Goal: Entertainment & Leisure: Consume media (video, audio)

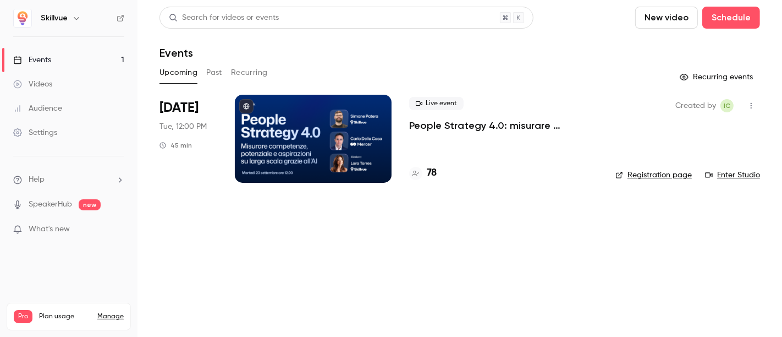
click at [59, 20] on h6 "Skillvue" at bounding box center [54, 18] width 27 height 11
click at [70, 17] on button "button" at bounding box center [76, 18] width 13 height 13
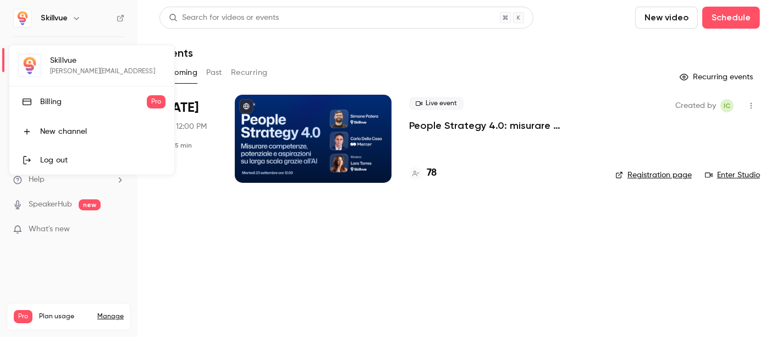
click at [60, 243] on div at bounding box center [391, 168] width 782 height 337
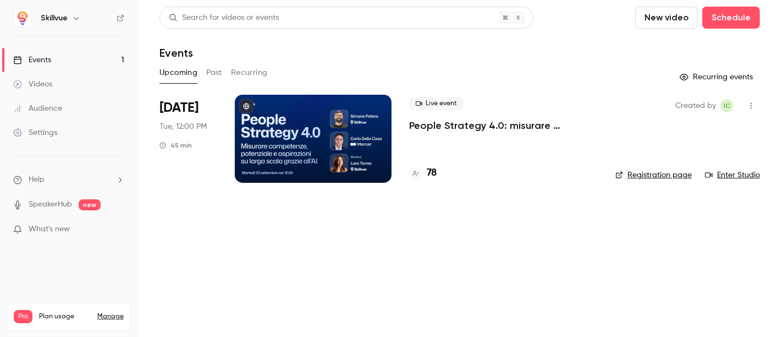
click at [23, 20] on img at bounding box center [23, 18] width 18 height 18
click at [65, 17] on h6 "Skillvue" at bounding box center [54, 18] width 27 height 11
click at [76, 18] on icon "button" at bounding box center [76, 18] width 5 height 3
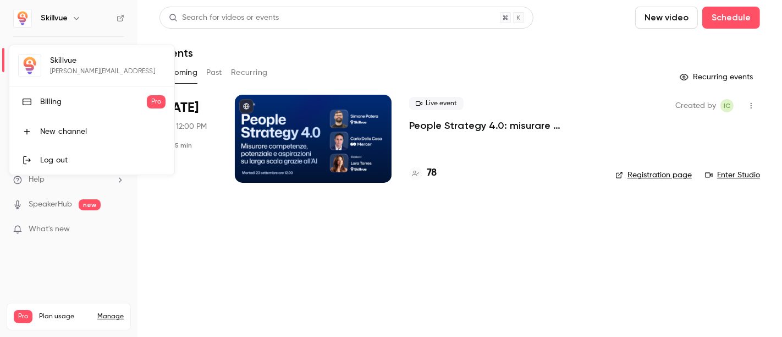
click at [79, 244] on div at bounding box center [391, 168] width 782 height 337
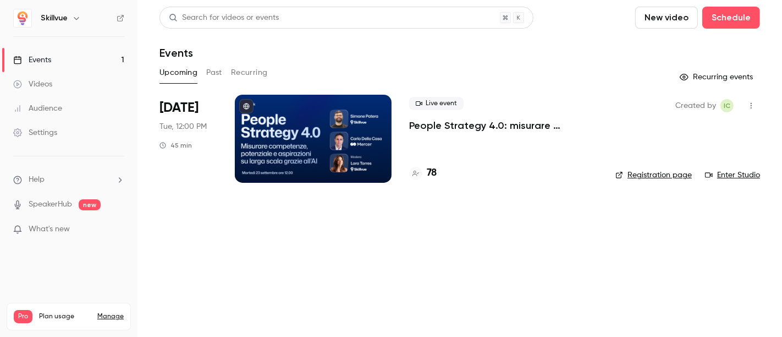
click at [112, 312] on link "Manage" at bounding box center [110, 316] width 26 height 9
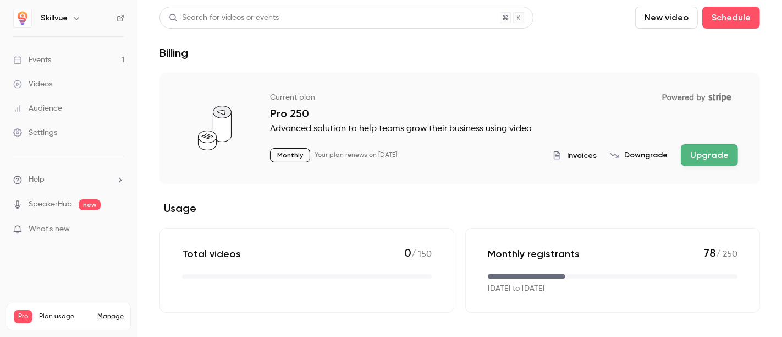
click at [30, 128] on div "Settings" at bounding box center [35, 132] width 44 height 11
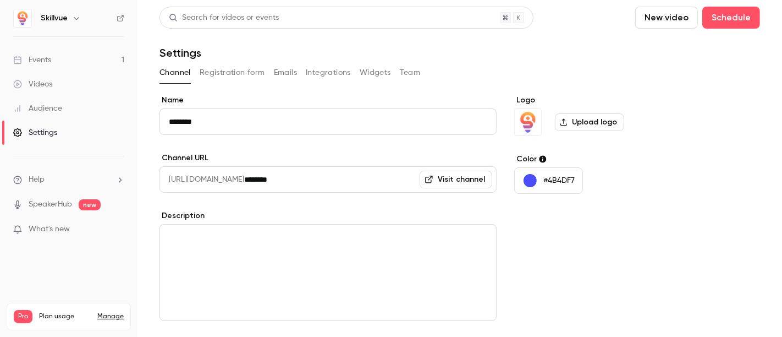
click at [336, 95] on label "Name" at bounding box center [328, 100] width 337 height 11
click at [336, 108] on input "********" at bounding box center [328, 121] width 337 height 26
click at [336, 95] on label "Name" at bounding box center [328, 100] width 337 height 11
click at [336, 108] on input "********" at bounding box center [328, 121] width 337 height 26
click at [410, 69] on button "Team" at bounding box center [410, 73] width 21 height 18
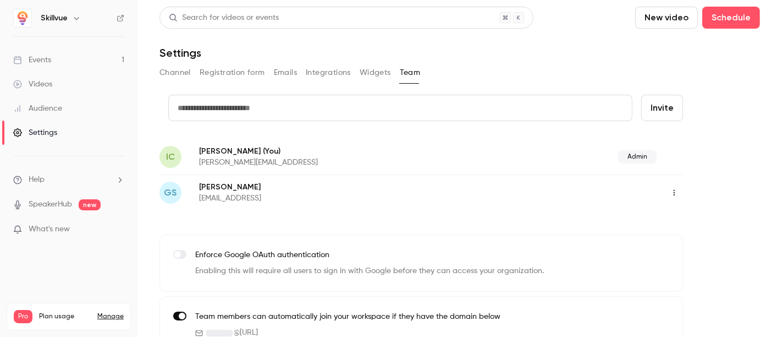
click at [678, 193] on icon "button" at bounding box center [674, 193] width 9 height 8
click at [697, 249] on div "Delete member" at bounding box center [723, 249] width 84 height 11
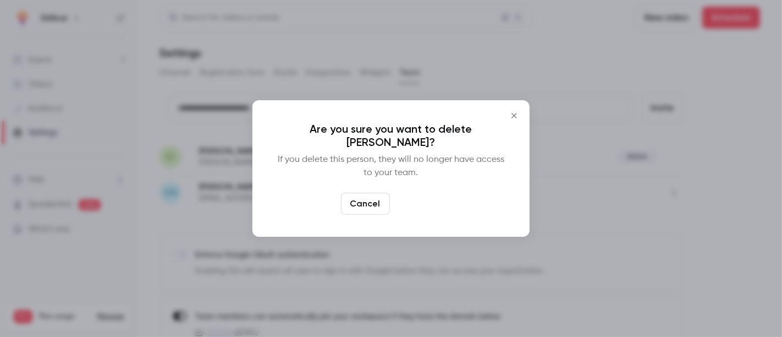
click at [426, 201] on button "Delete" at bounding box center [418, 204] width 47 height 22
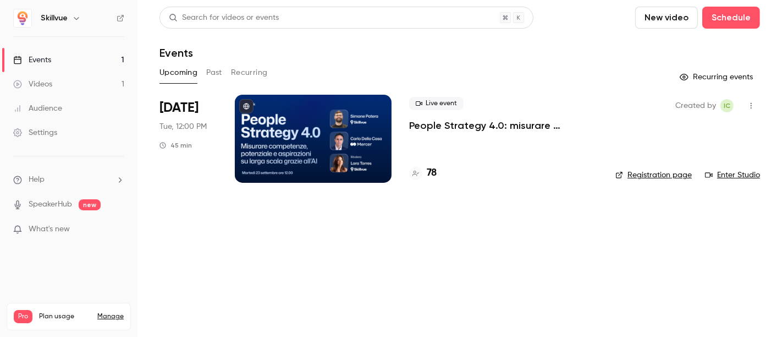
click at [73, 80] on link "Videos 1" at bounding box center [69, 84] width 138 height 24
click at [69, 78] on link "Videos 1" at bounding box center [69, 84] width 138 height 24
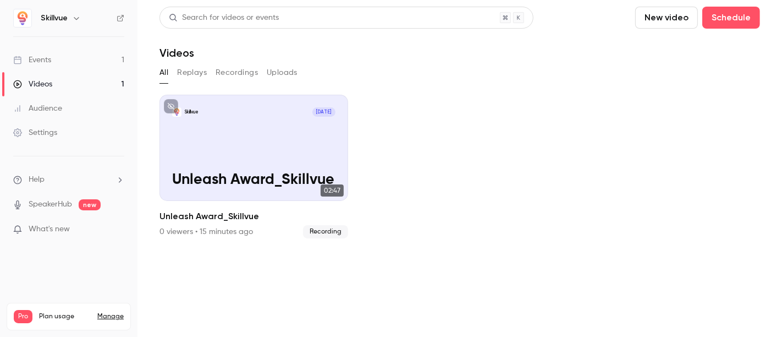
click at [658, 10] on button "New video" at bounding box center [667, 18] width 63 height 22
click at [673, 52] on div "Record" at bounding box center [708, 47] width 84 height 11
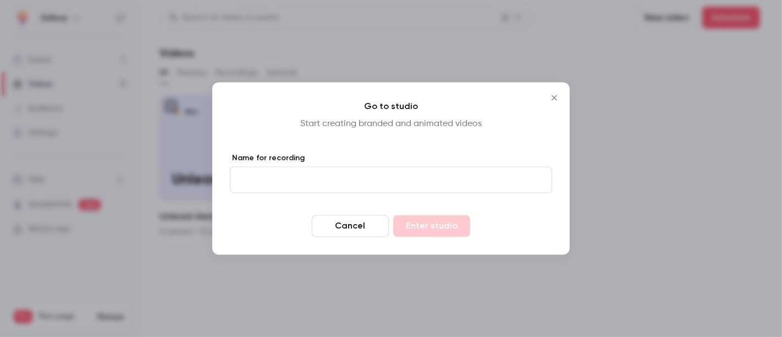
drag, startPoint x: 372, startPoint y: 174, endPoint x: 376, endPoint y: 169, distance: 6.3
click at [372, 174] on input "Name for recording" at bounding box center [391, 180] width 322 height 26
type input "*****"
click at [414, 228] on button "Enter studio" at bounding box center [431, 226] width 77 height 22
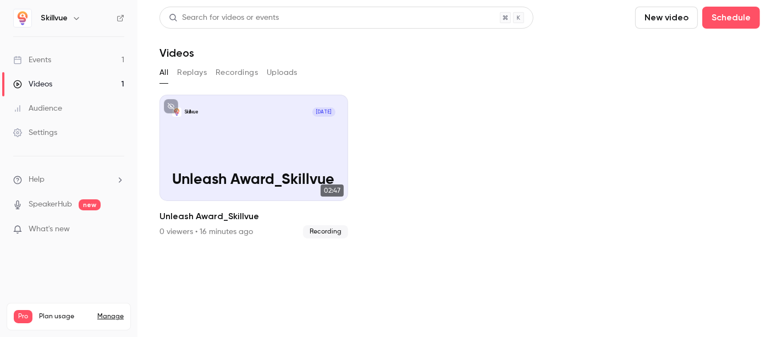
click at [61, 136] on link "Settings" at bounding box center [69, 132] width 138 height 24
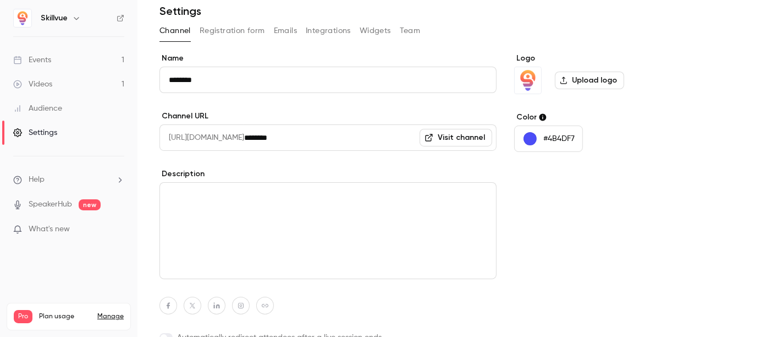
scroll to position [94, 0]
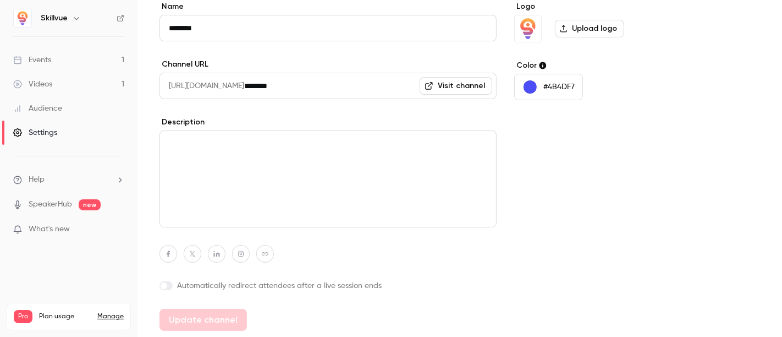
click at [52, 107] on div "Audience" at bounding box center [37, 108] width 49 height 11
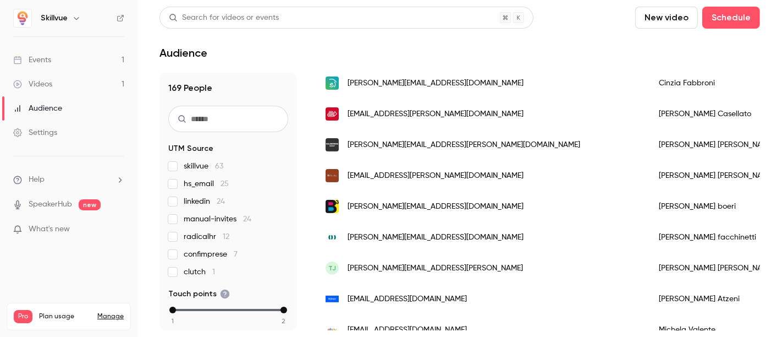
scroll to position [550, 0]
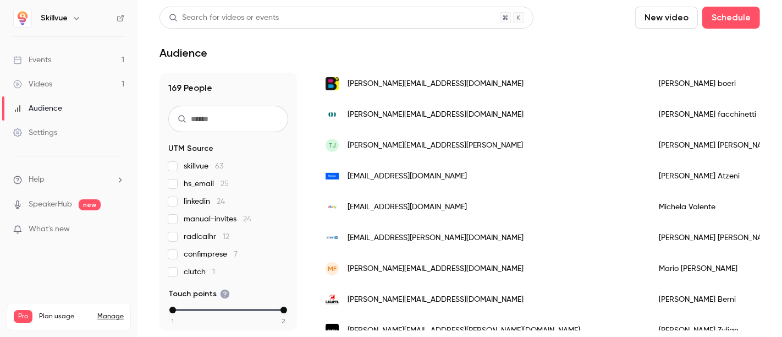
click at [59, 89] on link "Videos 1" at bounding box center [69, 84] width 138 height 24
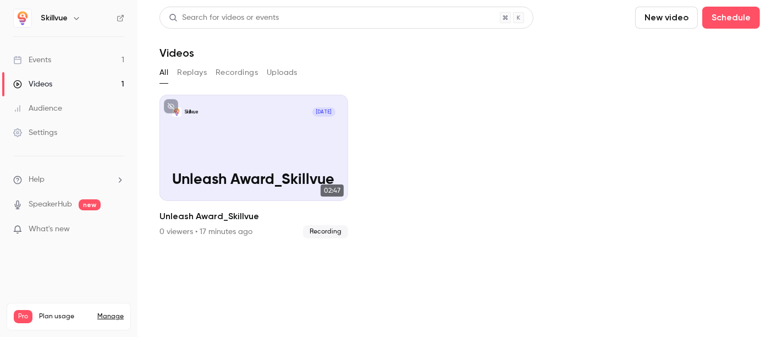
click at [669, 23] on button "New video" at bounding box center [667, 18] width 63 height 22
click at [656, 53] on li "Record" at bounding box center [699, 48] width 119 height 29
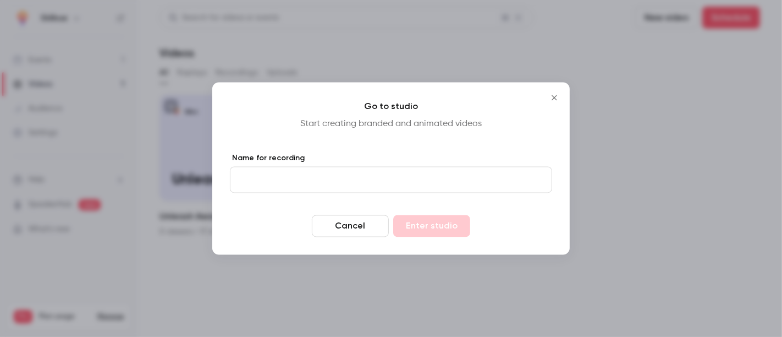
click at [301, 179] on input "Name for recording" at bounding box center [391, 180] width 322 height 26
type input "**********"
click at [428, 226] on button "Enter studio" at bounding box center [431, 226] width 77 height 22
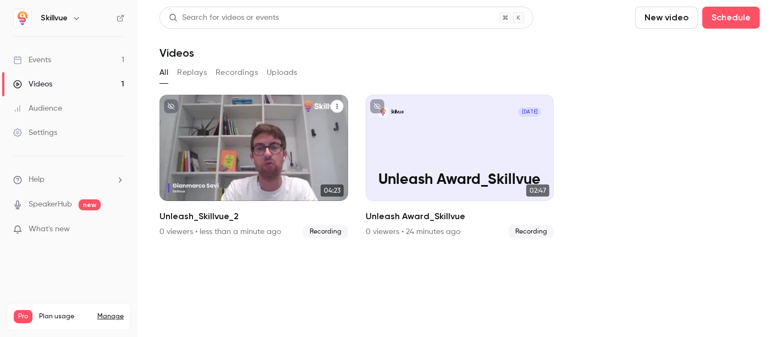
click at [300, 139] on div "Skillvue Sep 17 Unleash_Skillvue_2" at bounding box center [254, 148] width 189 height 106
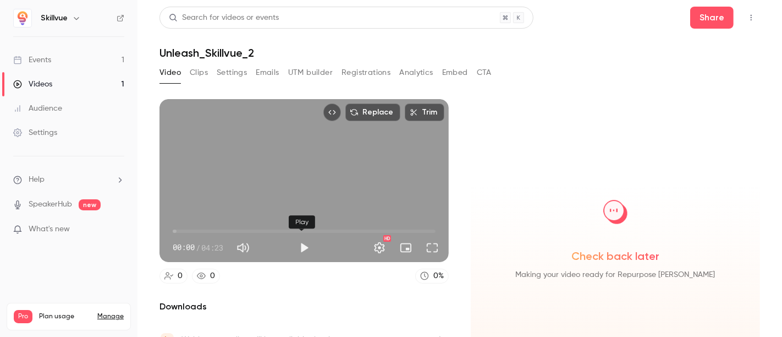
click at [304, 243] on button "Play" at bounding box center [304, 248] width 22 height 22
click at [428, 246] on button "Full screen" at bounding box center [432, 248] width 22 height 22
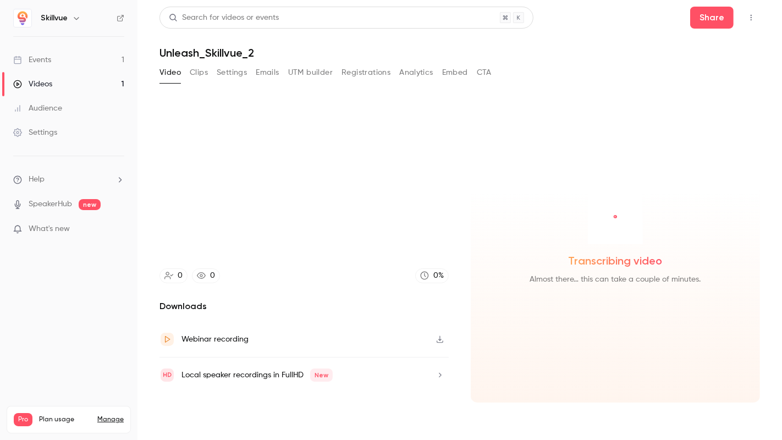
type input "***"
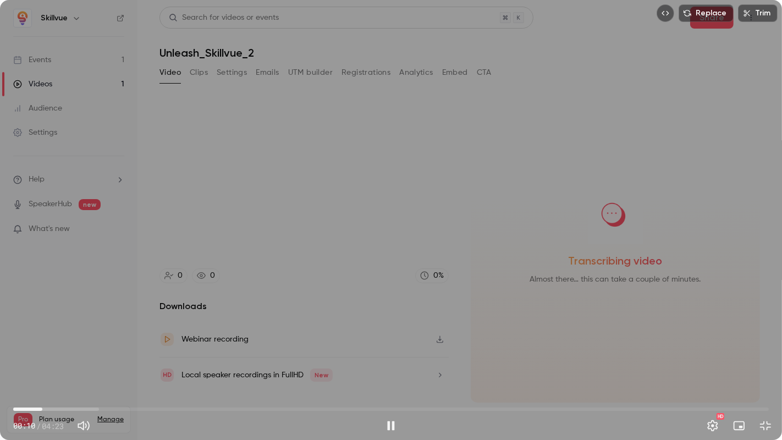
click at [212, 336] on span "00:10" at bounding box center [391, 410] width 756 height 18
click at [287, 336] on span "01:35" at bounding box center [391, 410] width 756 height 18
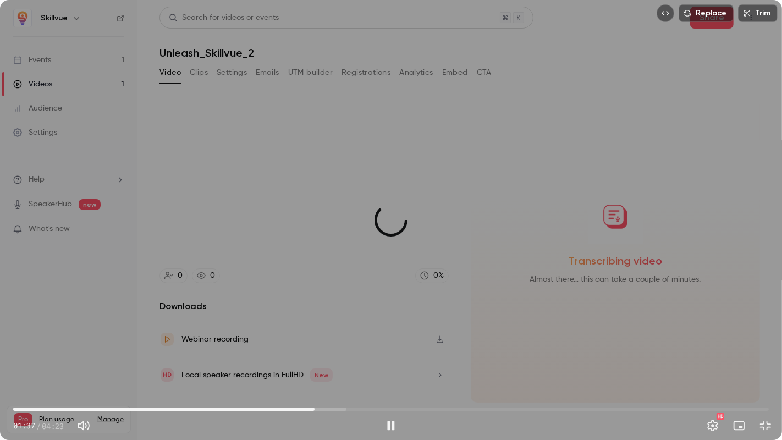
click at [315, 336] on span "01:44" at bounding box center [391, 410] width 756 height 18
click at [327, 336] on span "01:49" at bounding box center [391, 410] width 756 height 18
click at [336, 336] on span "01:52" at bounding box center [391, 410] width 756 height 18
click at [350, 336] on span "01:57" at bounding box center [391, 410] width 756 height 18
click at [359, 336] on span "02:00" at bounding box center [391, 410] width 756 height 18
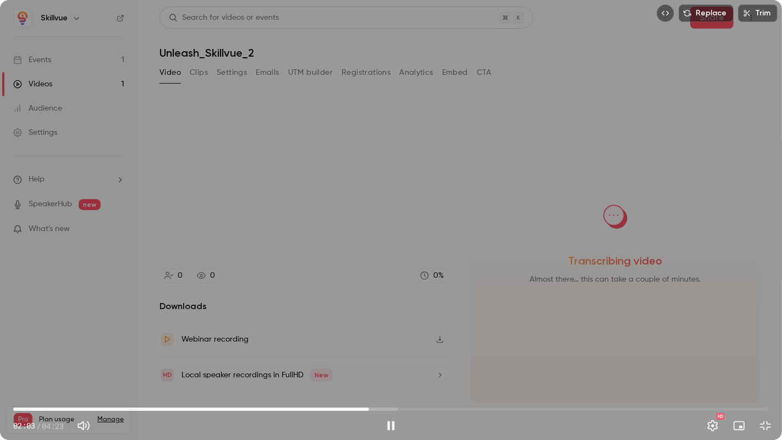
click at [369, 336] on span "02:03" at bounding box center [391, 410] width 756 height 18
click at [393, 336] on span "02:12" at bounding box center [391, 410] width 756 height 18
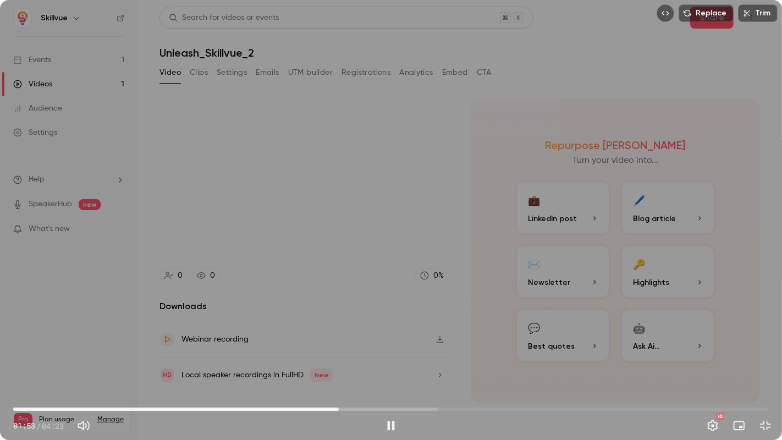
click at [339, 336] on span "01:53" at bounding box center [391, 410] width 756 height 18
click at [331, 336] on span "01:50" at bounding box center [391, 410] width 756 height 18
click at [321, 336] on span "01:47" at bounding box center [391, 410] width 756 height 18
click at [310, 336] on span "01:43" at bounding box center [391, 410] width 756 height 18
click at [391, 336] on button "Pause" at bounding box center [391, 426] width 22 height 22
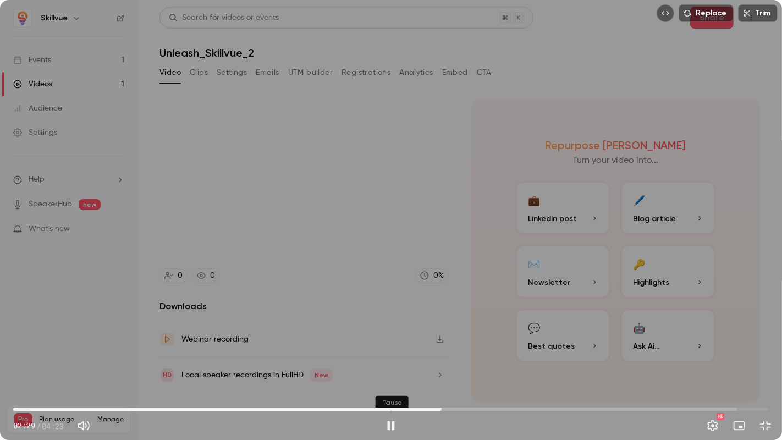
type input "*****"
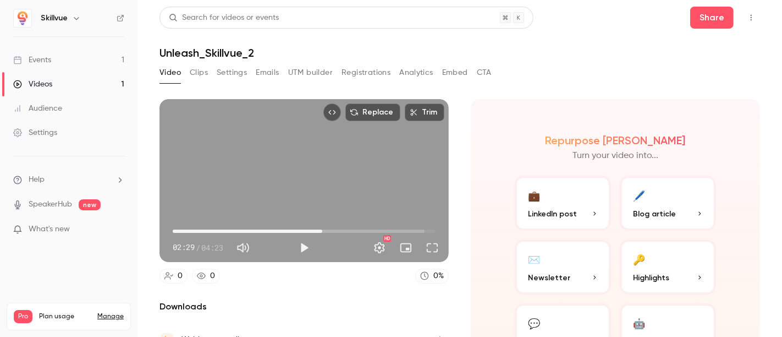
click at [45, 80] on div "Videos" at bounding box center [32, 84] width 39 height 11
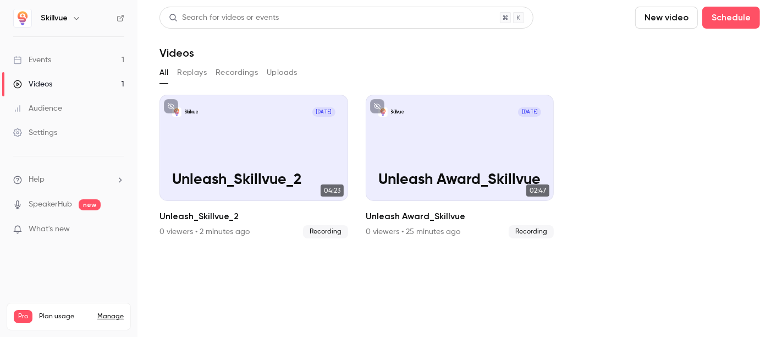
click at [600, 52] on div "Videos" at bounding box center [460, 52] width 601 height 13
click at [660, 20] on button "New video" at bounding box center [667, 18] width 63 height 22
click at [683, 48] on div "Record" at bounding box center [708, 47] width 84 height 11
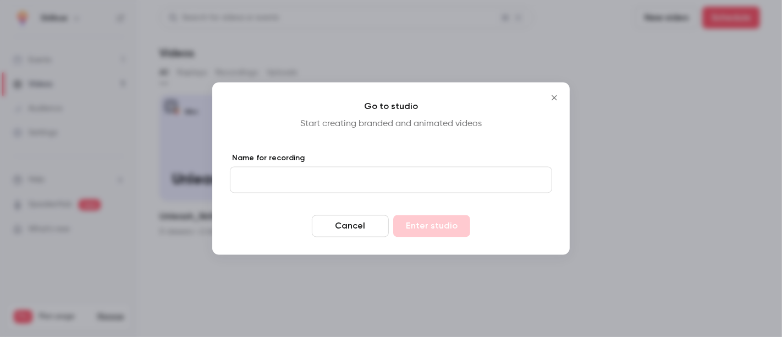
click at [387, 169] on input "Name for recording" at bounding box center [391, 180] width 322 height 26
type input "**********"
click at [429, 223] on button "Enter studio" at bounding box center [431, 226] width 77 height 22
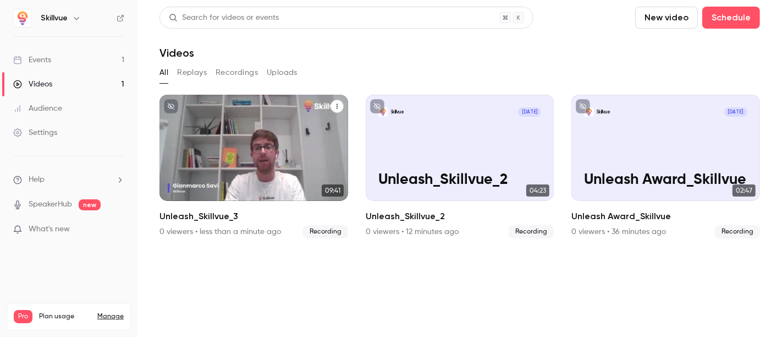
click at [266, 141] on div "Skillvue Sep 17 Unleash_Skillvue_3" at bounding box center [254, 148] width 189 height 106
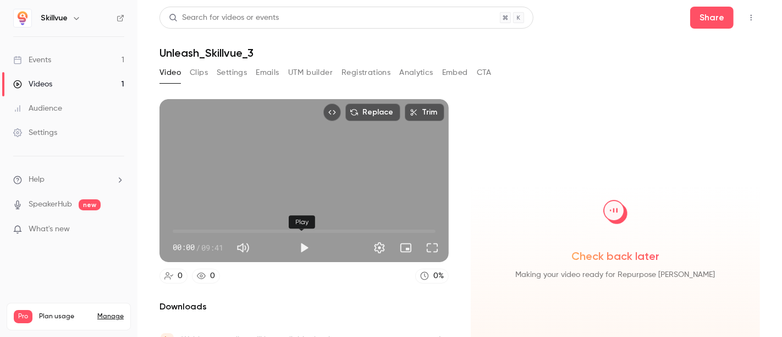
click at [311, 247] on button "Play" at bounding box center [304, 248] width 22 height 22
click at [440, 240] on div "00:01 00:01 / 09:41 HD" at bounding box center [304, 239] width 289 height 46
click at [428, 245] on button "Full screen" at bounding box center [432, 248] width 22 height 22
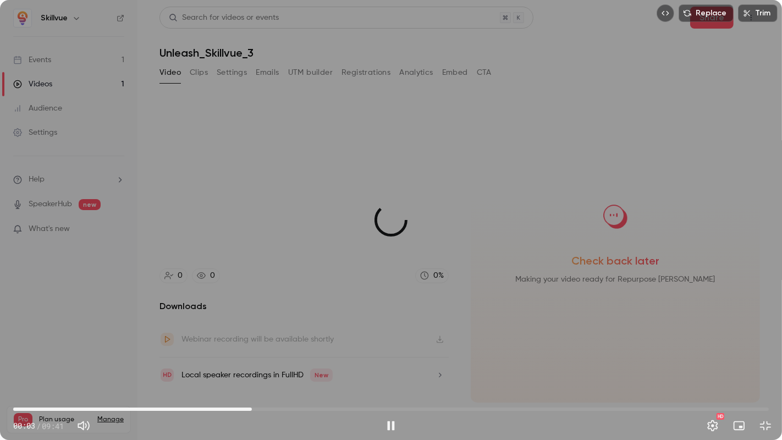
click at [252, 336] on span "03:03" at bounding box center [391, 410] width 756 height 18
click at [368, 336] on span "03:04" at bounding box center [391, 410] width 756 height 18
click at [485, 336] on span "04:32" at bounding box center [391, 410] width 756 height 18
click at [530, 336] on span "06:04" at bounding box center [391, 410] width 756 height 18
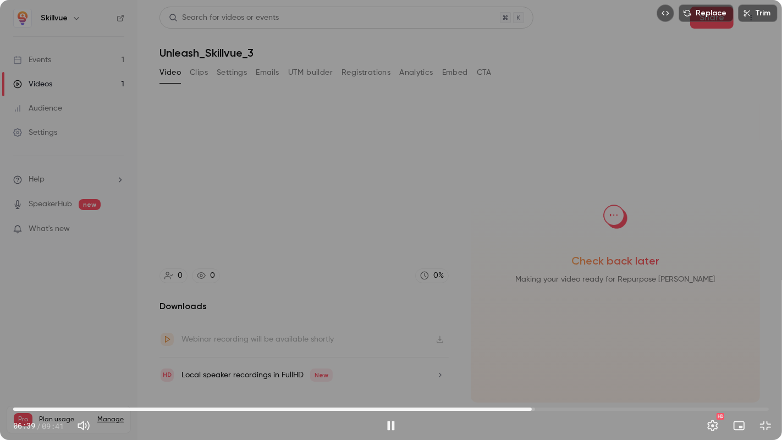
click at [557, 336] on span "06:39" at bounding box center [391, 410] width 756 height 18
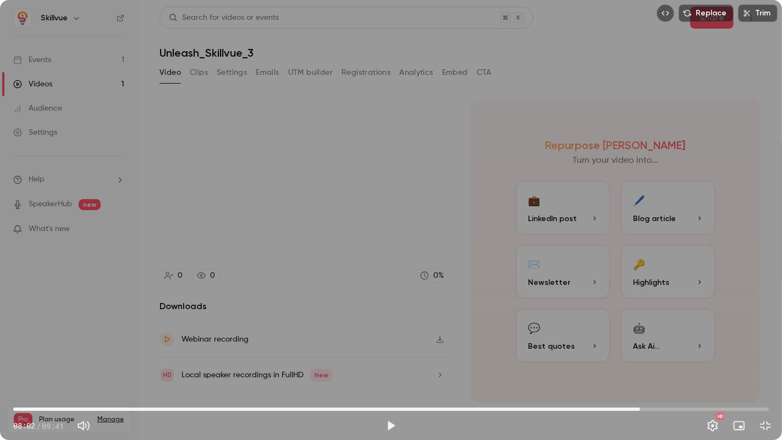
click at [640, 336] on span "08:02" at bounding box center [391, 410] width 756 height 18
click at [621, 336] on span "08:02" at bounding box center [391, 410] width 756 height 18
click at [613, 336] on span "07:41" at bounding box center [391, 410] width 756 height 18
click at [604, 336] on span "07:34" at bounding box center [391, 410] width 756 height 18
click at [593, 336] on span "07:34" at bounding box center [391, 410] width 756 height 18
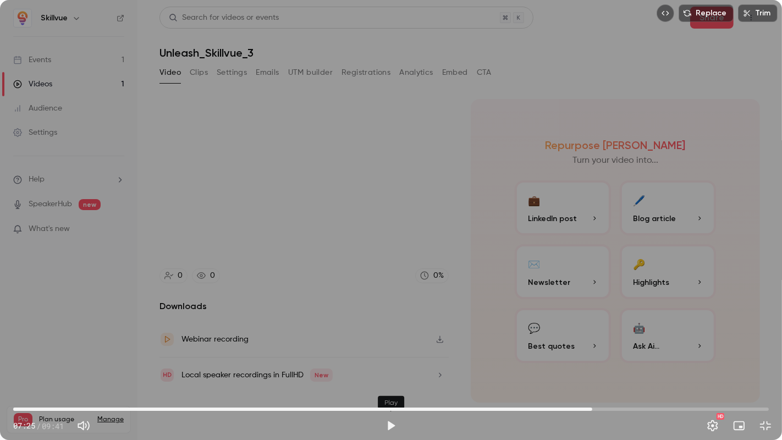
click at [394, 336] on button "Play" at bounding box center [391, 426] width 22 height 22
type input "*****"
click at [577, 336] on span "07:28" at bounding box center [391, 410] width 756 height 18
click at [572, 336] on span "07:10" at bounding box center [391, 410] width 756 height 18
click at [757, 336] on span "09:32" at bounding box center [391, 410] width 756 height 18
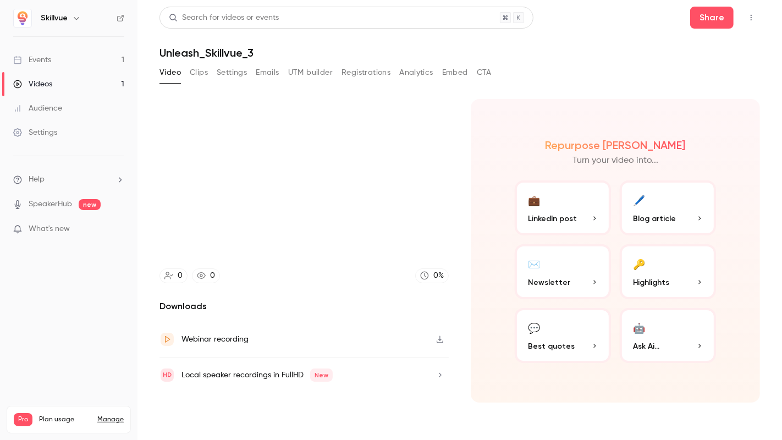
type input "*****"
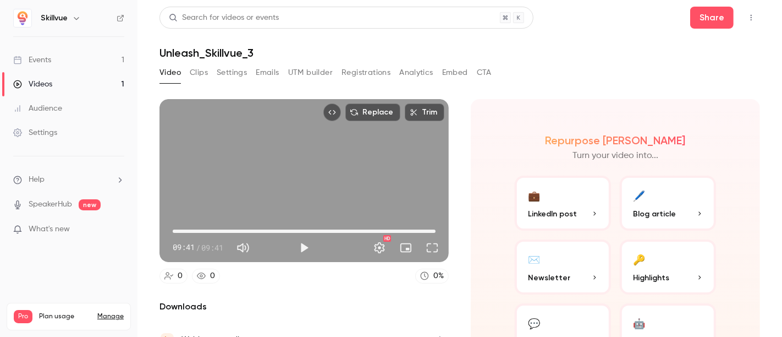
click at [53, 84] on link "Videos 1" at bounding box center [69, 84] width 138 height 24
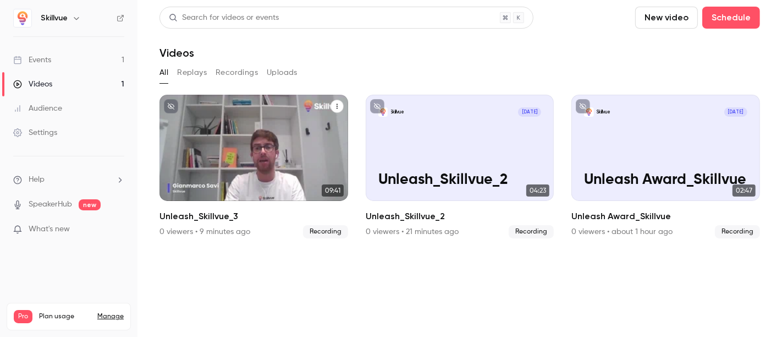
click at [336, 108] on icon "Unleash_Skillvue_3" at bounding box center [337, 106] width 7 height 7
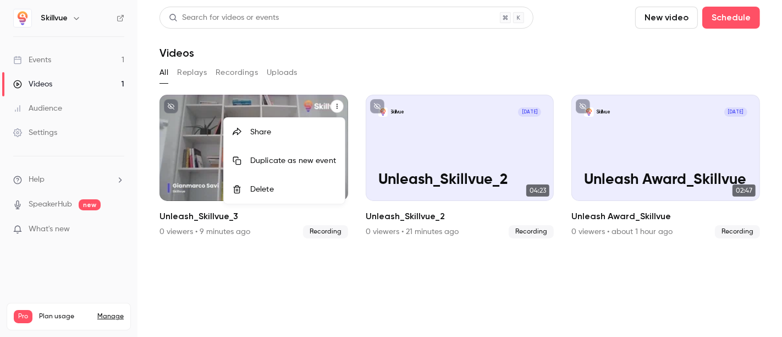
click at [282, 139] on li "Share" at bounding box center [284, 132] width 121 height 29
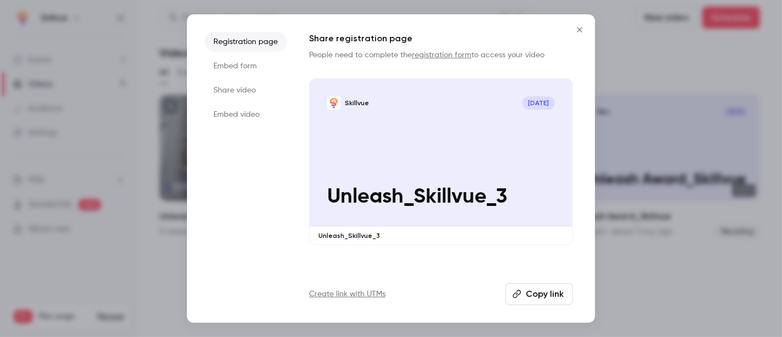
click at [546, 293] on button "Copy link" at bounding box center [540, 294] width 68 height 22
